Goal: Task Accomplishment & Management: Complete application form

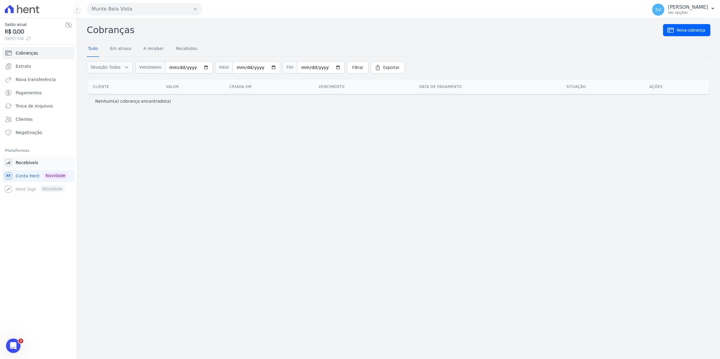
drag, startPoint x: 0, startPoint y: 0, endPoint x: 24, endPoint y: 164, distance: 166.0
click at [24, 164] on span "Recebíveis" at bounding box center [27, 163] width 23 height 6
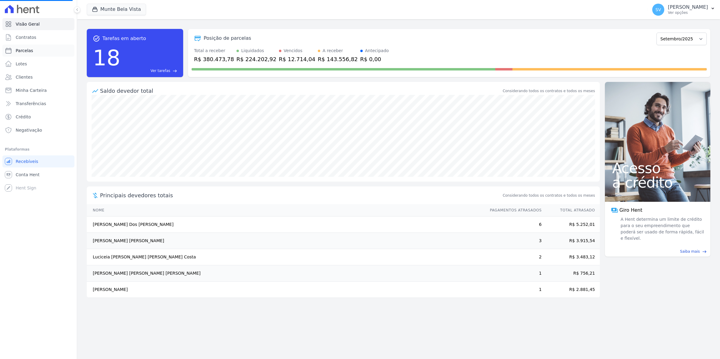
select select
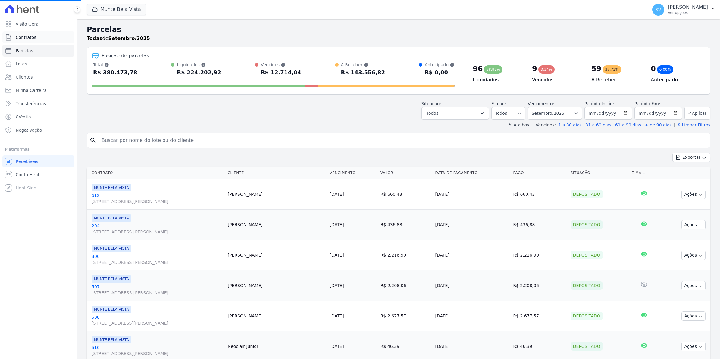
click at [30, 35] on span "Contratos" at bounding box center [26, 37] width 20 height 6
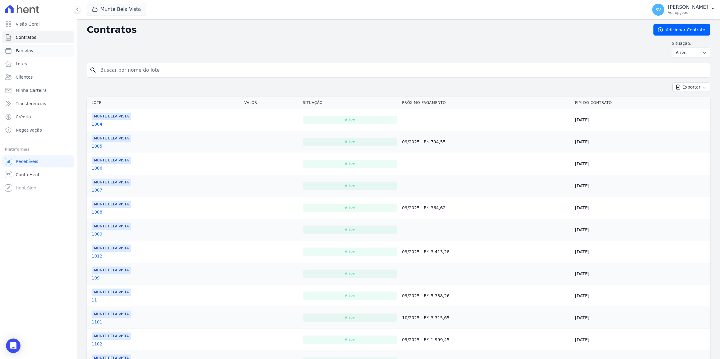
click at [25, 50] on span "Parcelas" at bounding box center [24, 51] width 17 height 6
select select
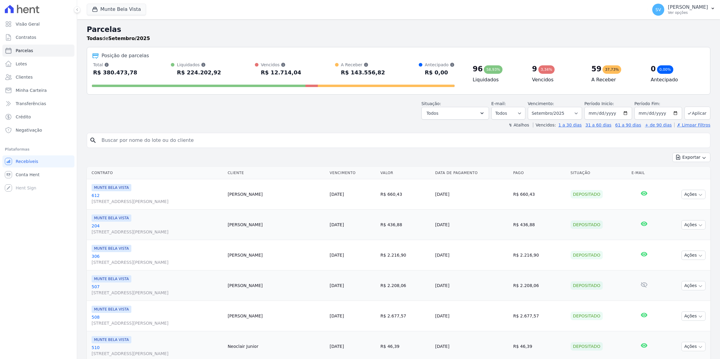
select select
click at [43, 181] on p "Você não possui Hent Sign ativado. Para saber mais, fale com a equipe Hent." at bounding box center [69, 189] width 67 height 19
click at [18, 174] on span "Conta Hent" at bounding box center [28, 175] width 24 height 6
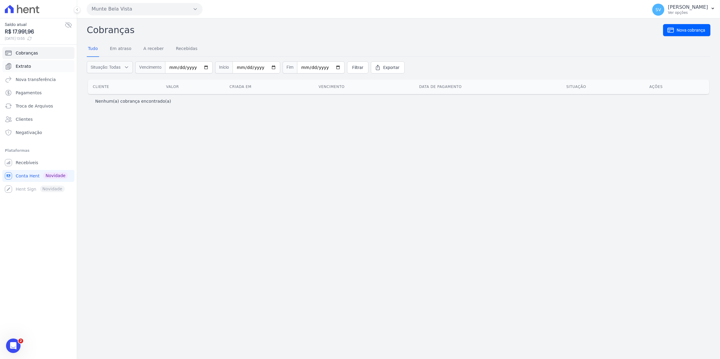
click at [20, 65] on span "Extrato" at bounding box center [23, 66] width 15 height 6
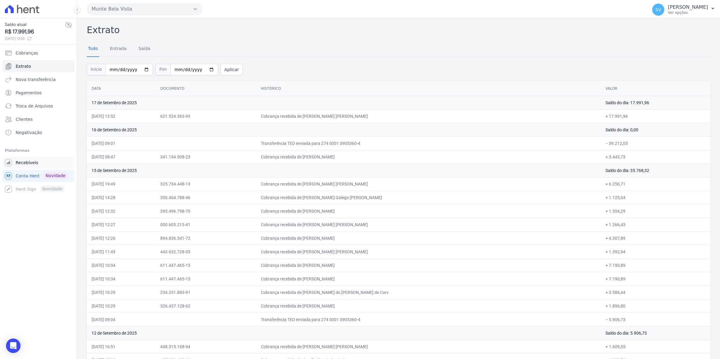
click at [26, 164] on span "Recebíveis" at bounding box center [27, 163] width 23 height 6
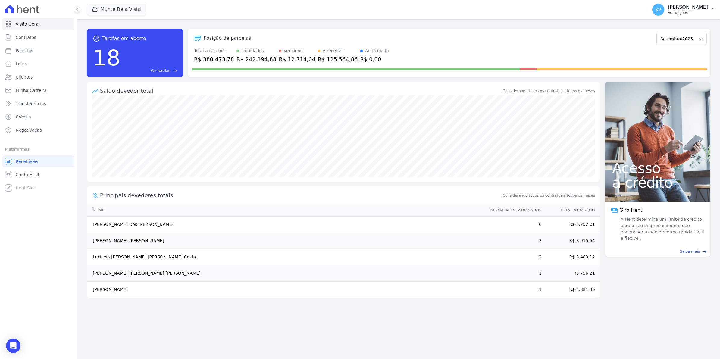
click at [662, 11] on span "SV" at bounding box center [658, 10] width 12 height 12
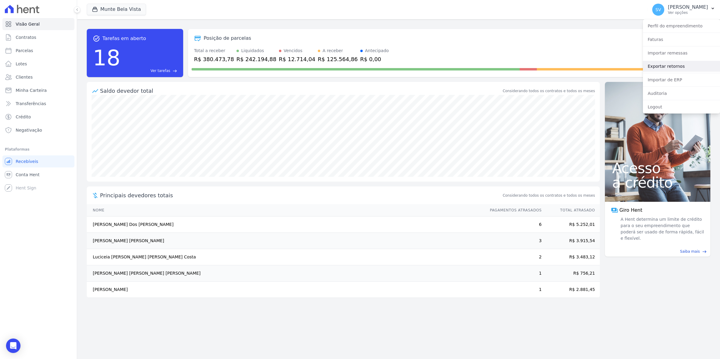
click at [671, 66] on link "Exportar retornos" at bounding box center [681, 66] width 77 height 11
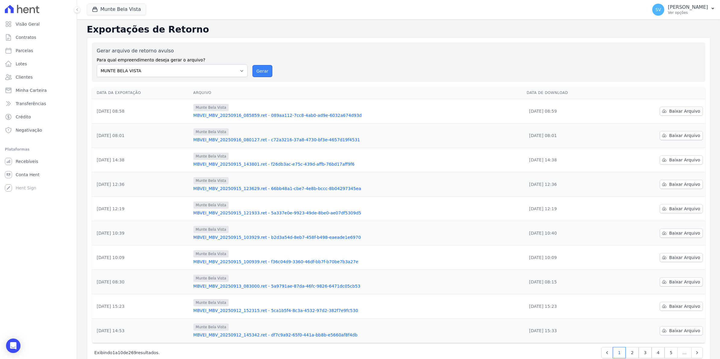
click at [258, 73] on button "Gerar" at bounding box center [262, 71] width 20 height 12
click at [683, 114] on link "Baixar Arquivo" at bounding box center [681, 111] width 43 height 9
click at [17, 172] on span "Conta Hent" at bounding box center [28, 175] width 24 height 6
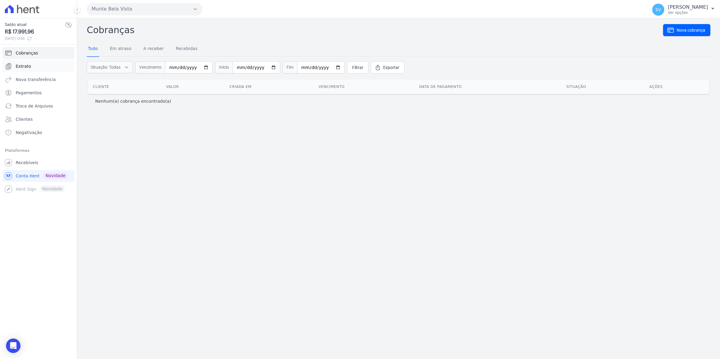
click at [30, 65] on link "Extrato" at bounding box center [38, 66] width 72 height 12
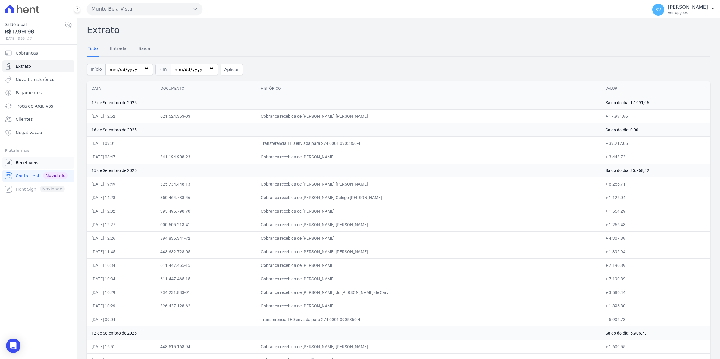
click at [28, 159] on link "Recebíveis" at bounding box center [38, 163] width 72 height 12
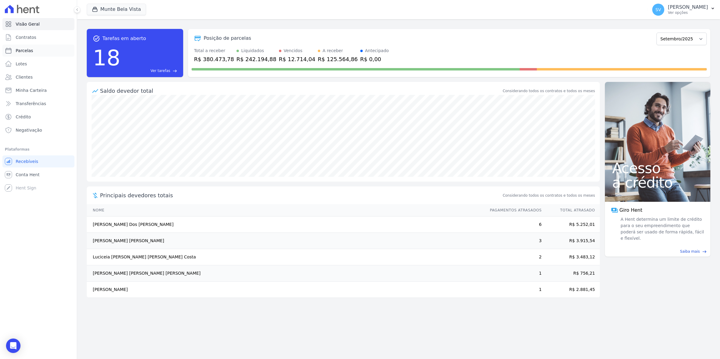
click at [29, 52] on span "Parcelas" at bounding box center [24, 51] width 17 height 6
select select
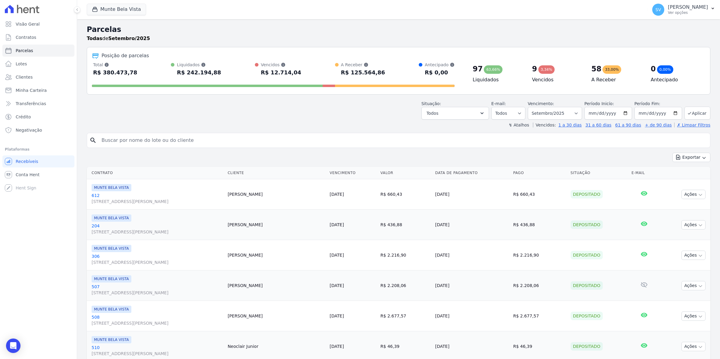
click at [125, 135] on input "search" at bounding box center [403, 140] width 610 height 12
type input "lucilene"
select select
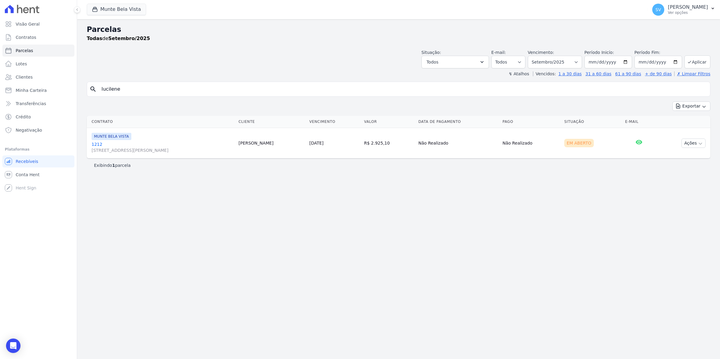
click at [96, 145] on link "[GEOGRAPHIC_DATA][STREET_ADDRESS][PERSON_NAME][GEOGRAPHIC_DATA]" at bounding box center [163, 147] width 142 height 12
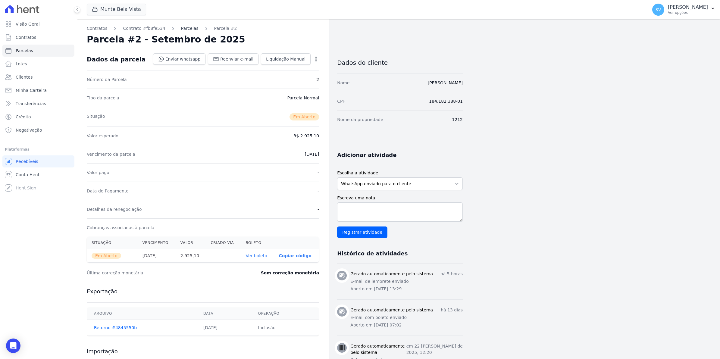
click at [185, 27] on link "Parcelas" at bounding box center [189, 28] width 17 height 6
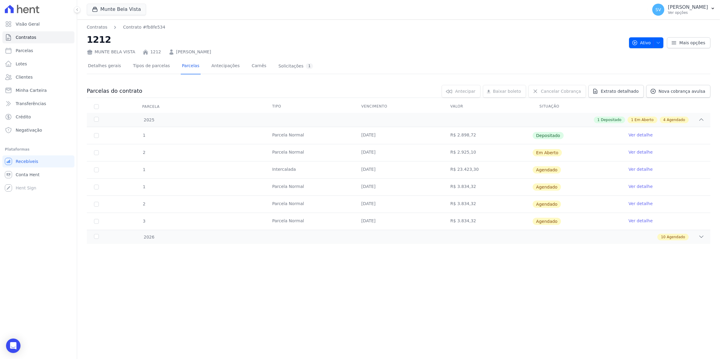
click at [641, 170] on link "Ver detalhe" at bounding box center [641, 169] width 24 height 6
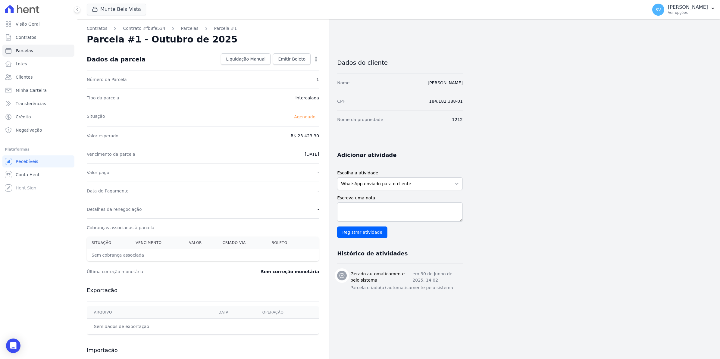
click at [315, 59] on icon "button" at bounding box center [316, 59] width 6 height 6
click at [181, 27] on link "Parcelas" at bounding box center [189, 28] width 17 height 6
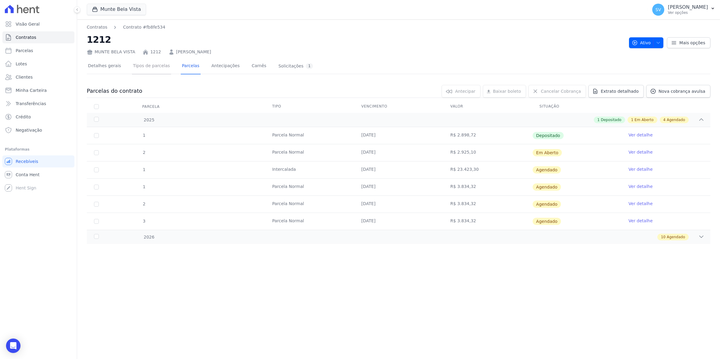
click at [155, 67] on link "Tipos de parcelas" at bounding box center [151, 66] width 39 height 16
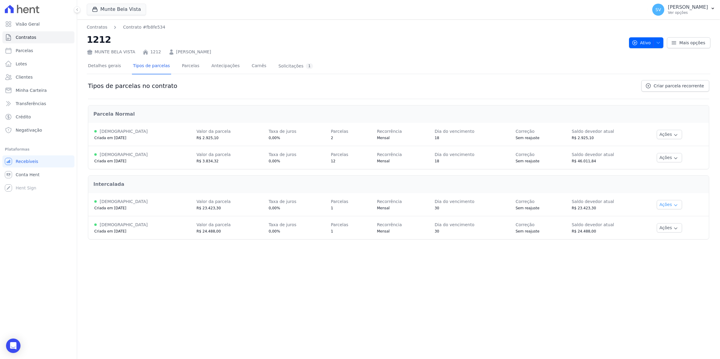
click at [673, 205] on icon "button" at bounding box center [675, 205] width 5 height 5
click at [673, 234] on link "Renegociar" at bounding box center [677, 234] width 46 height 7
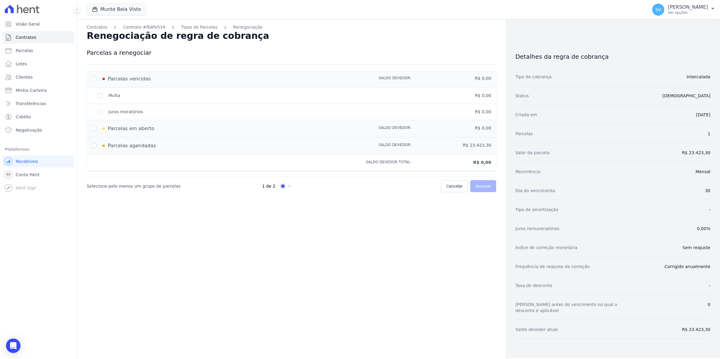
click at [93, 130] on div "Parcelas em aberto" at bounding box center [212, 128] width 240 height 7
click at [94, 80] on div "Parcelas vencidas" at bounding box center [212, 78] width 240 height 7
click at [101, 95] on div "Multa" at bounding box center [212, 96] width 240 height 6
click at [100, 114] on div "Juros moratórios" at bounding box center [212, 112] width 240 height 6
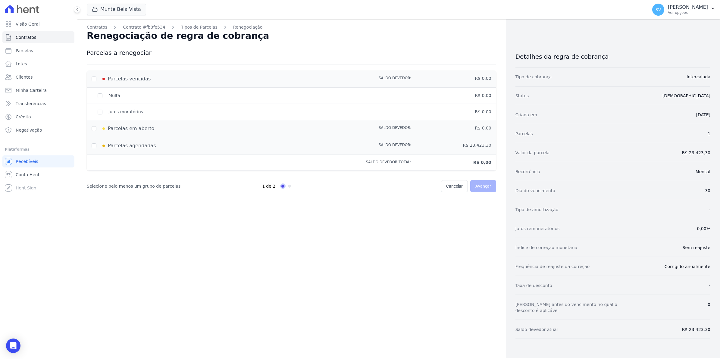
click at [94, 130] on div "Parcelas em aberto" at bounding box center [212, 128] width 240 height 7
drag, startPoint x: 94, startPoint y: 130, endPoint x: 94, endPoint y: 144, distance: 13.9
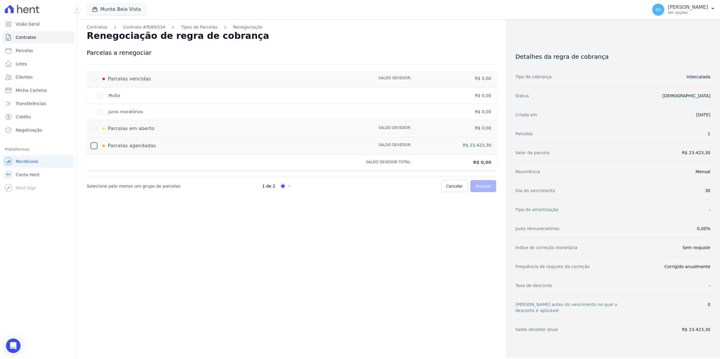
click at [94, 144] on input "checkbox" at bounding box center [94, 145] width 5 height 5
checkbox input "true"
type input "23423.3"
click at [94, 144] on input "checkbox" at bounding box center [94, 145] width 5 height 5
checkbox input "false"
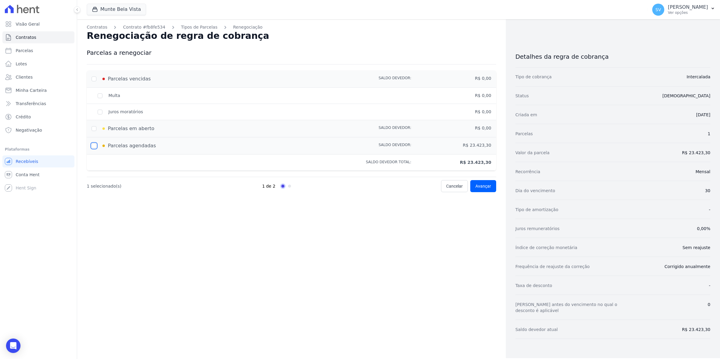
type input "0"
click at [94, 144] on input "checkbox" at bounding box center [94, 145] width 5 height 5
checkbox input "true"
type input "23423.3"
click at [477, 190] on link "Avançar" at bounding box center [483, 186] width 26 height 12
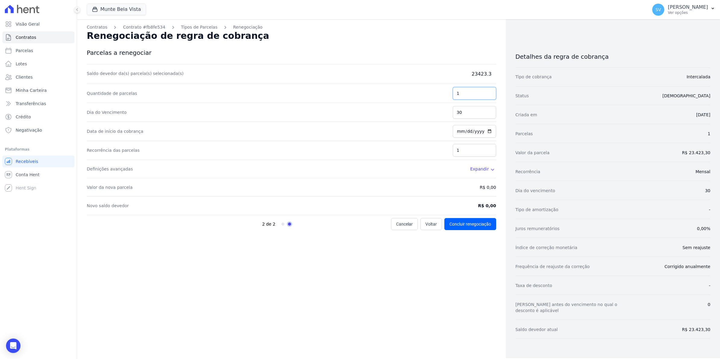
click at [466, 94] on input "1" at bounding box center [474, 93] width 43 height 13
type input "2"
click at [490, 148] on input "2" at bounding box center [474, 150] width 43 height 13
click at [491, 171] on icon at bounding box center [492, 169] width 5 height 5
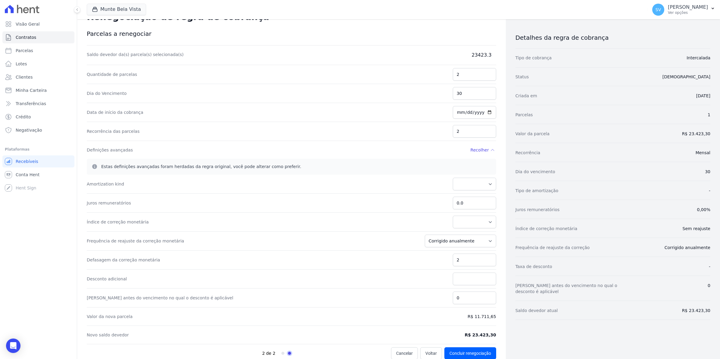
scroll to position [30, 0]
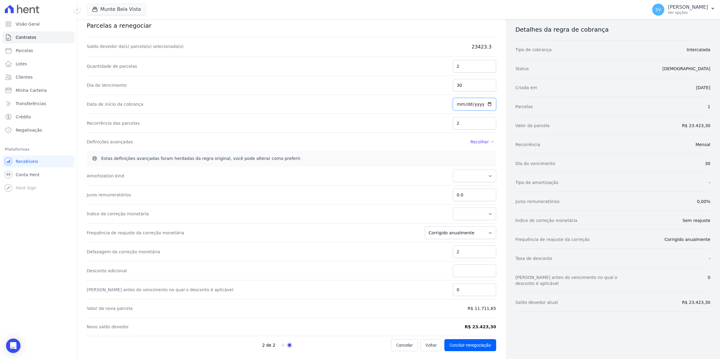
click at [461, 101] on input "[DATE]" at bounding box center [474, 104] width 43 height 13
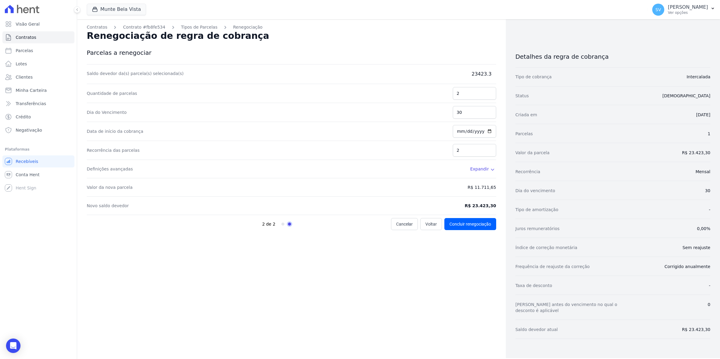
click at [492, 172] on icon at bounding box center [492, 169] width 5 height 5
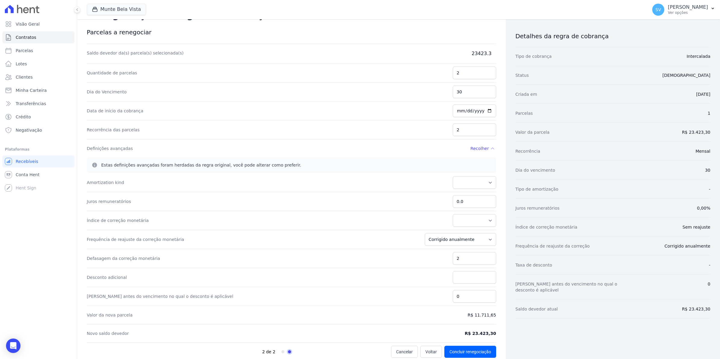
scroll to position [30, 0]
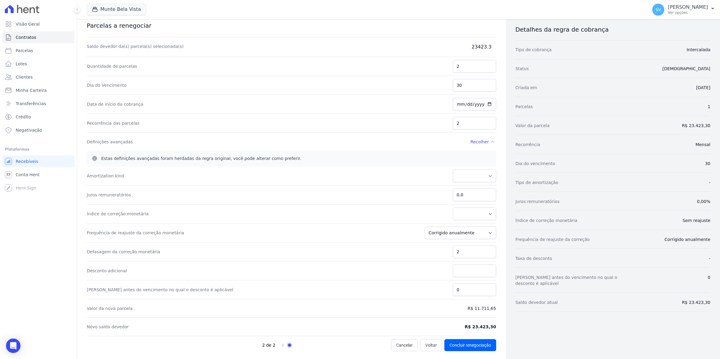
drag, startPoint x: 292, startPoint y: 288, endPoint x: 170, endPoint y: 295, distance: 122.2
click at [292, 288] on div "[PERSON_NAME] antes do vencimento no qual o desconto é aplicável 0" at bounding box center [291, 290] width 409 height 19
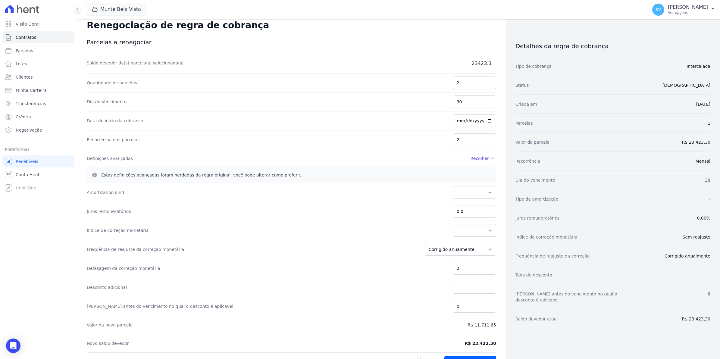
scroll to position [0, 0]
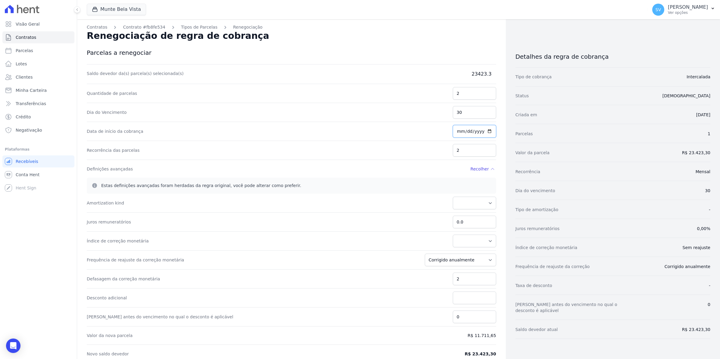
click at [455, 133] on input "[DATE]" at bounding box center [474, 131] width 43 height 13
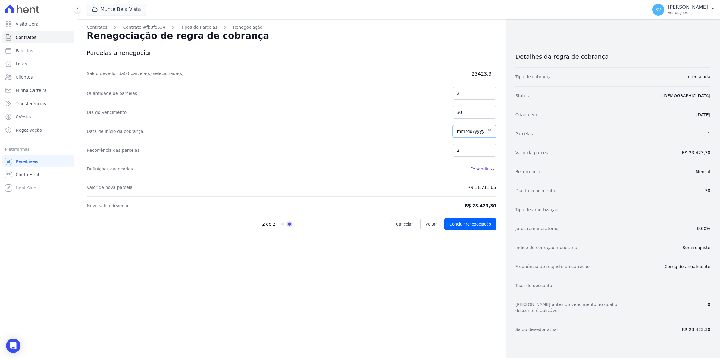
type input "[DATE]"
